Goal: Navigation & Orientation: Find specific page/section

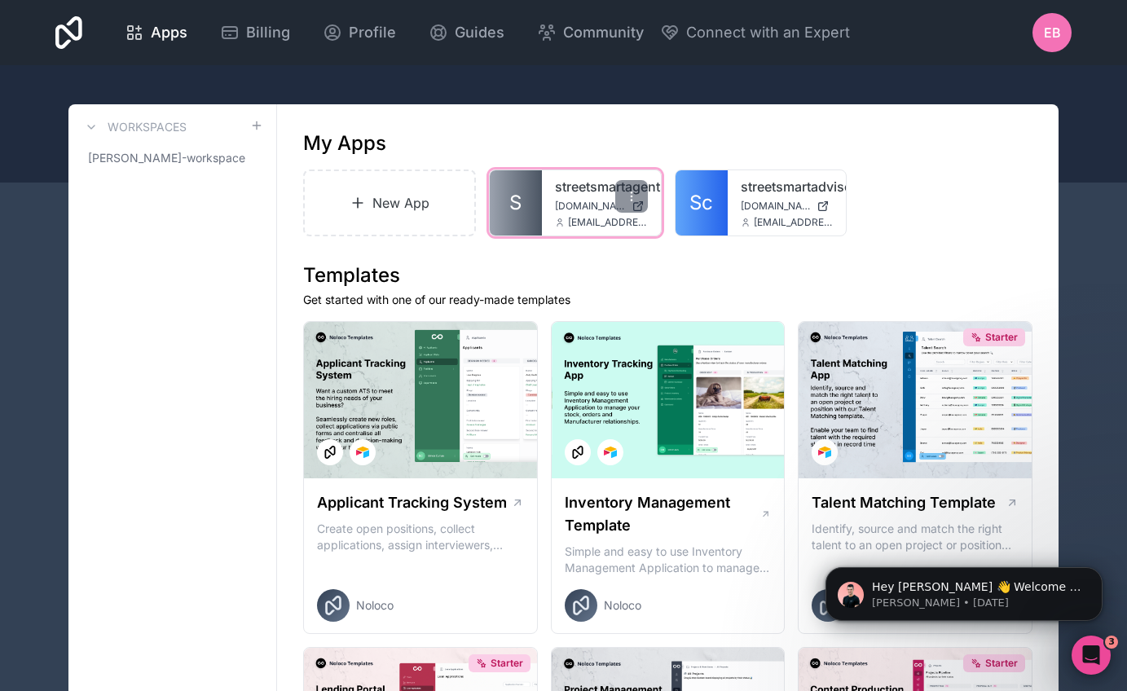
click at [587, 200] on span "streetsmartagents.noloco.co" at bounding box center [590, 206] width 70 height 13
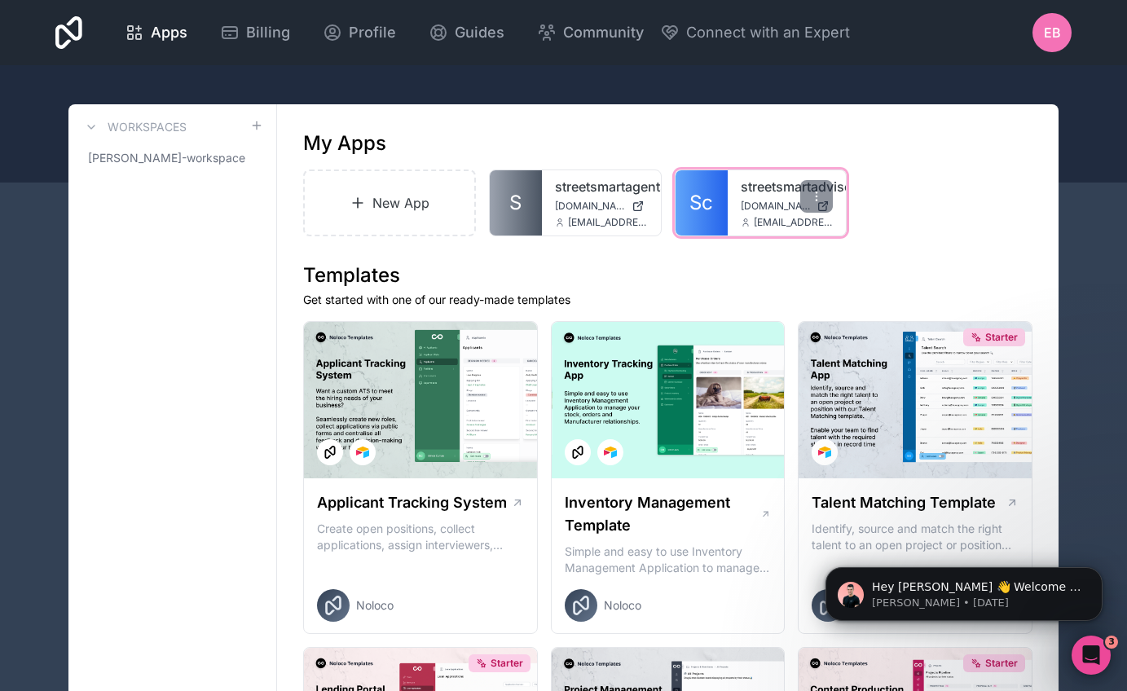
click at [715, 218] on link "Sc" at bounding box center [701, 202] width 52 height 65
click at [188, 158] on span "elysa-bryen-workspace" at bounding box center [162, 158] width 149 height 16
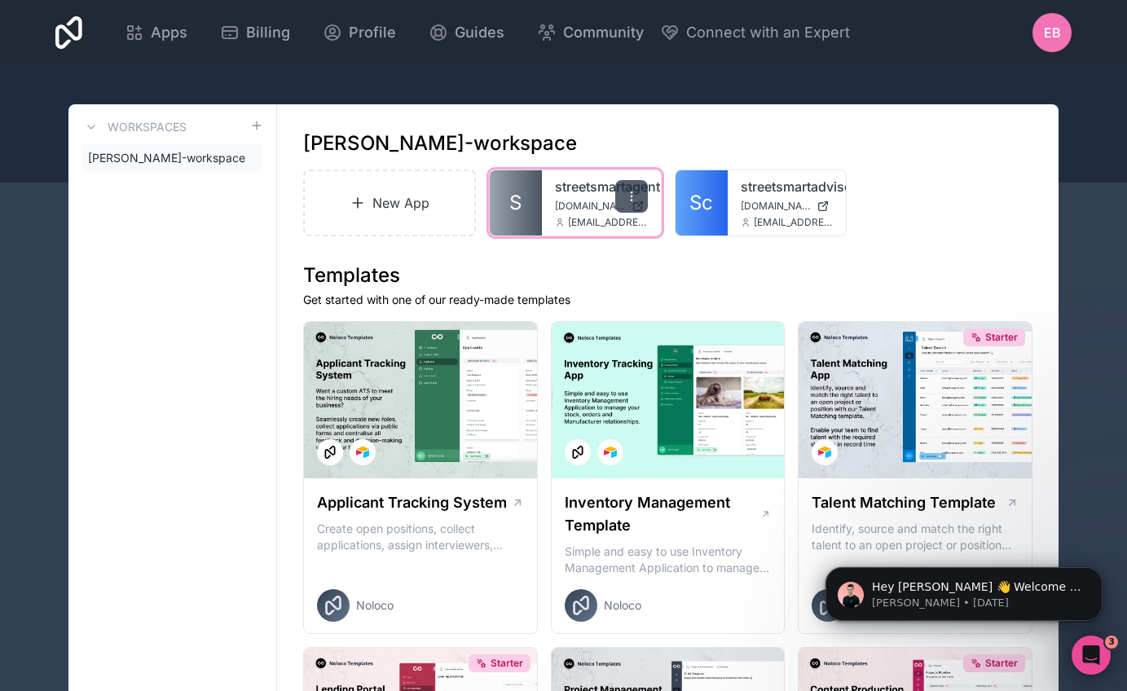
click at [623, 197] on div at bounding box center [631, 196] width 33 height 33
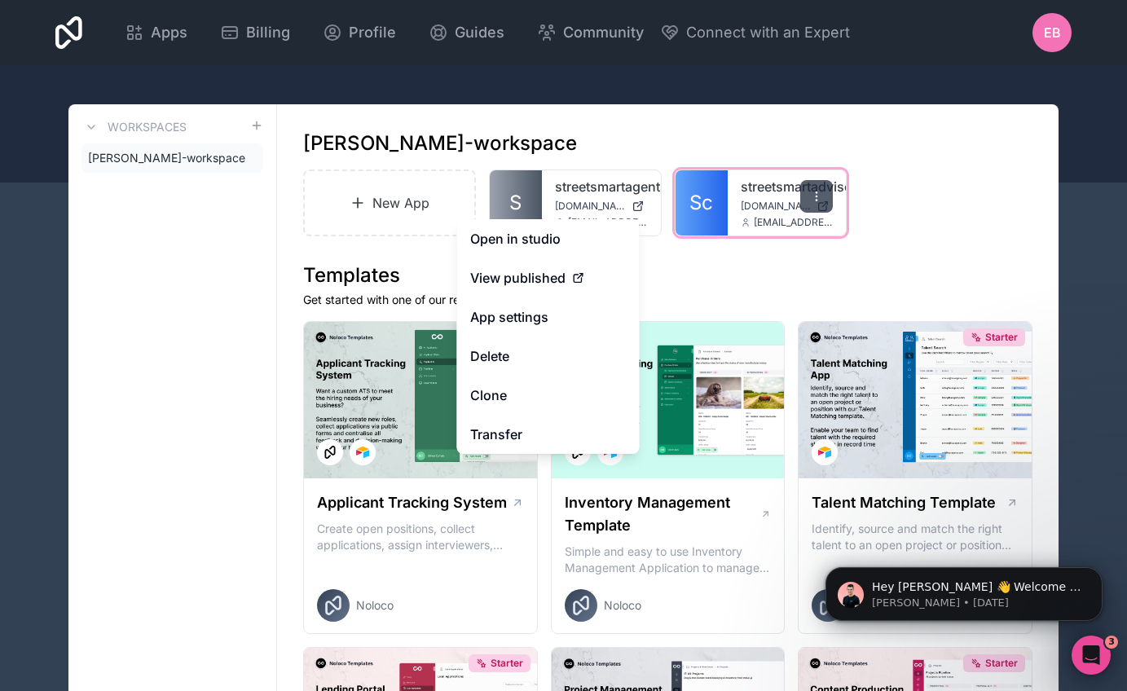
click at [817, 199] on icon at bounding box center [816, 196] width 13 height 13
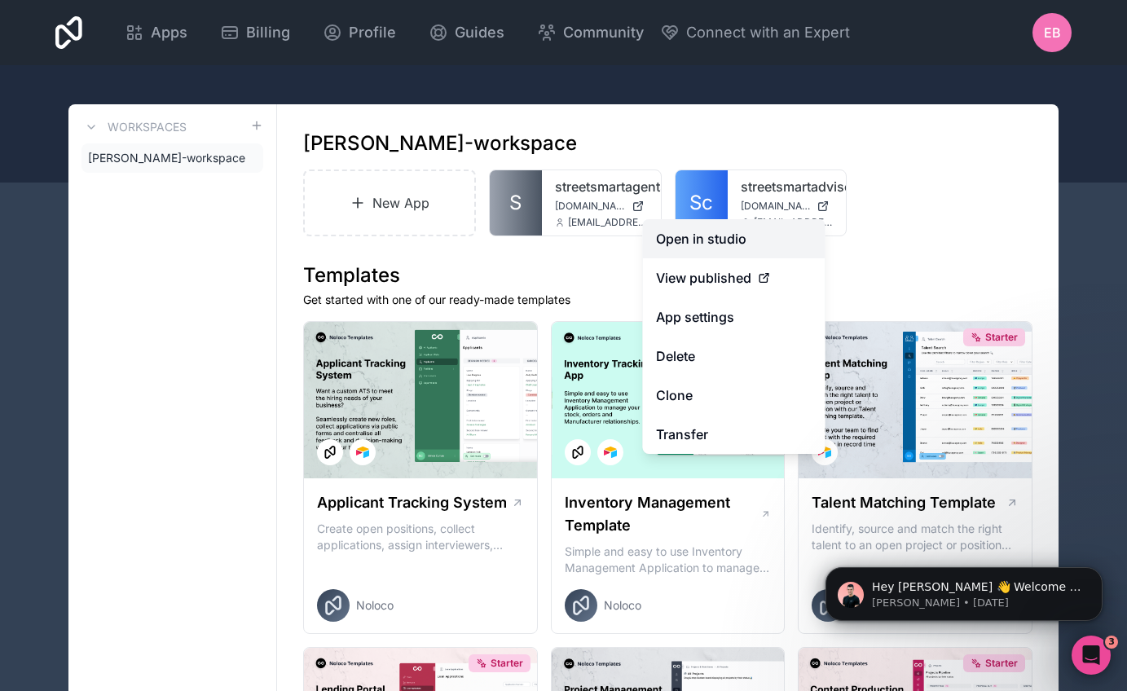
click at [759, 244] on link "Open in studio" at bounding box center [734, 238] width 183 height 39
